Goal: Task Accomplishment & Management: Manage account settings

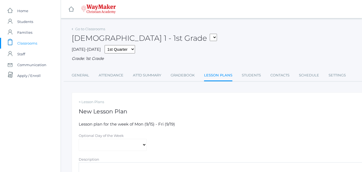
select select "[DATE]"
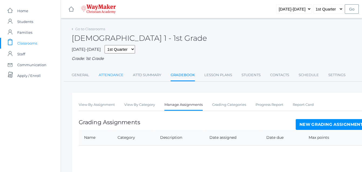
click at [112, 76] on link "Attendance" at bounding box center [111, 75] width 25 height 11
